Goal: Find specific page/section: Find specific page/section

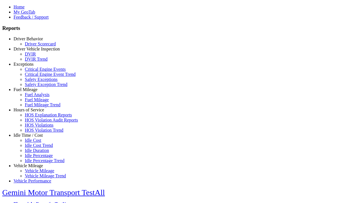
click at [32, 138] on link "Idle Time / Cost" at bounding box center [28, 135] width 29 height 5
click at [37, 153] on link "Idle Percentage" at bounding box center [39, 155] width 28 height 5
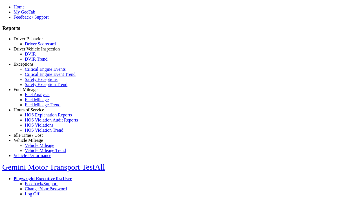
type input "*********"
